Goal: Task Accomplishment & Management: Complete application form

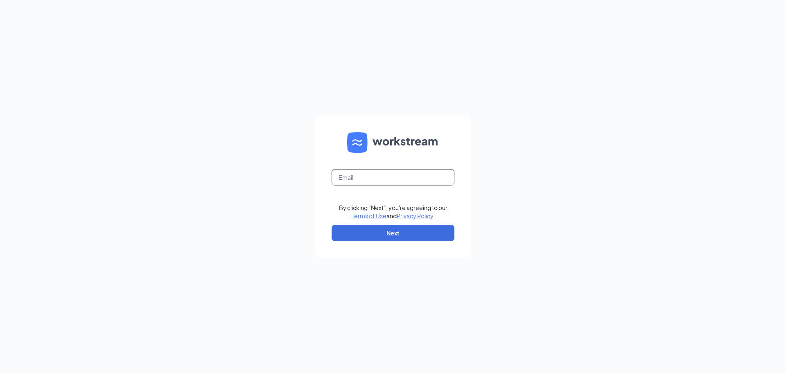
click at [374, 178] on input "text" at bounding box center [393, 177] width 123 height 16
